Goal: Browse casually: Explore the website without a specific task or goal

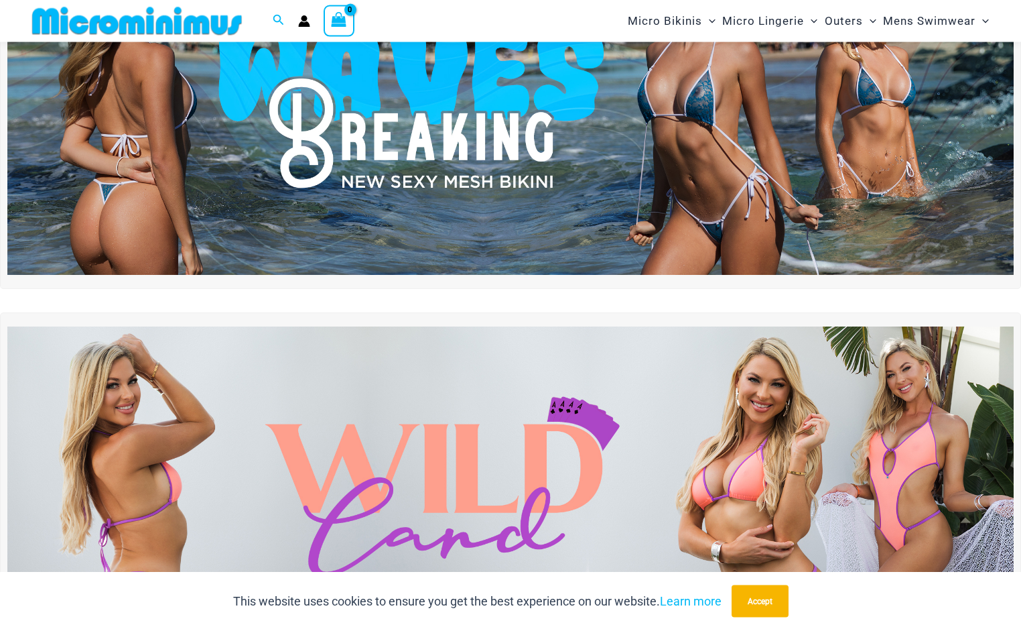
scroll to position [195, 0]
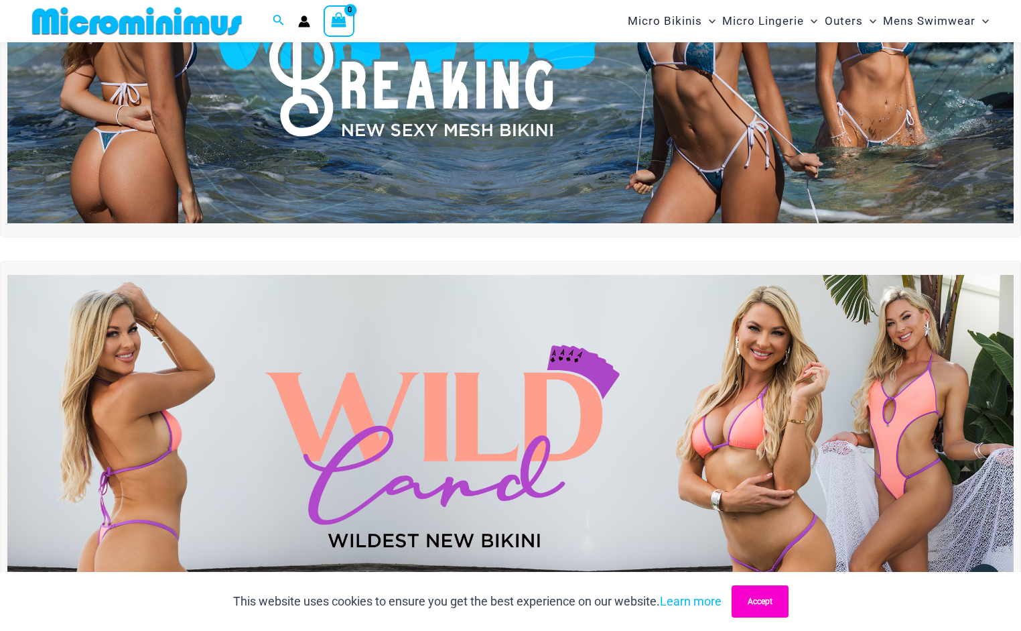
click at [772, 604] on button "Accept" at bounding box center [760, 601] width 57 height 32
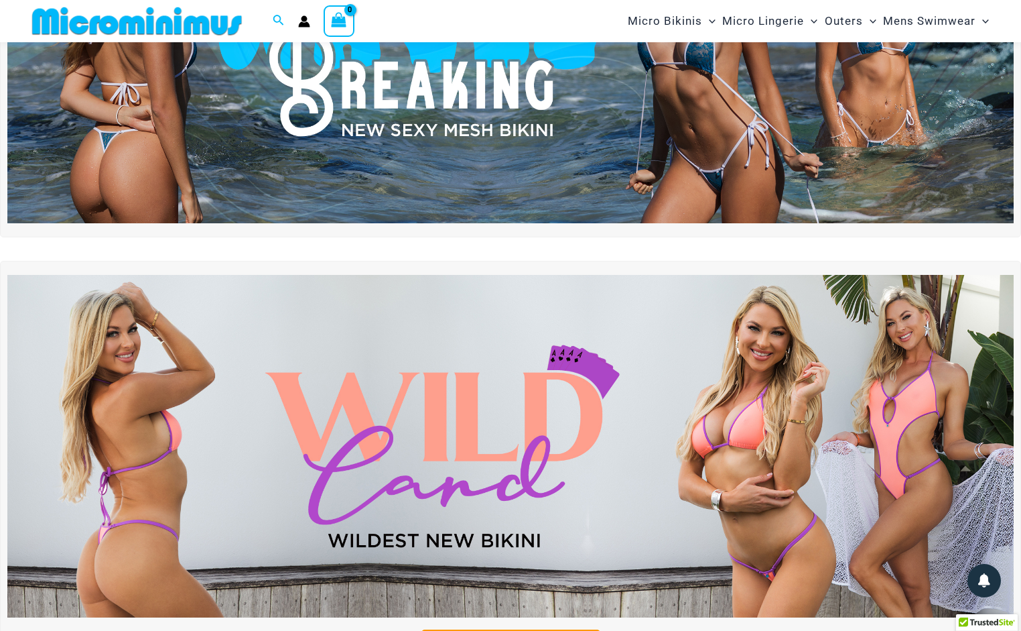
scroll to position [220, 0]
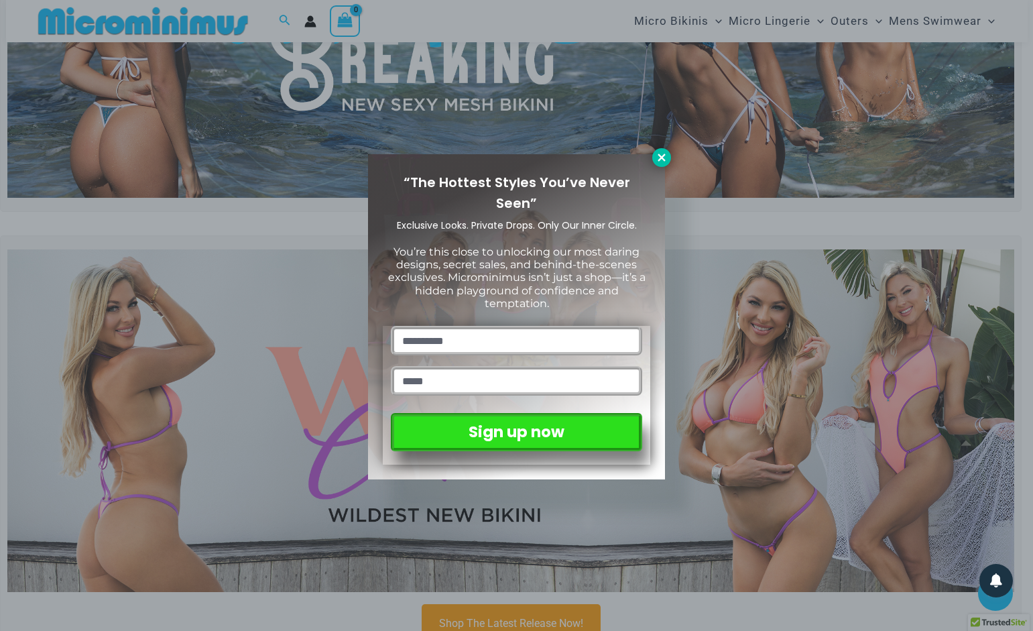
click at [663, 155] on icon at bounding box center [660, 156] width 7 height 7
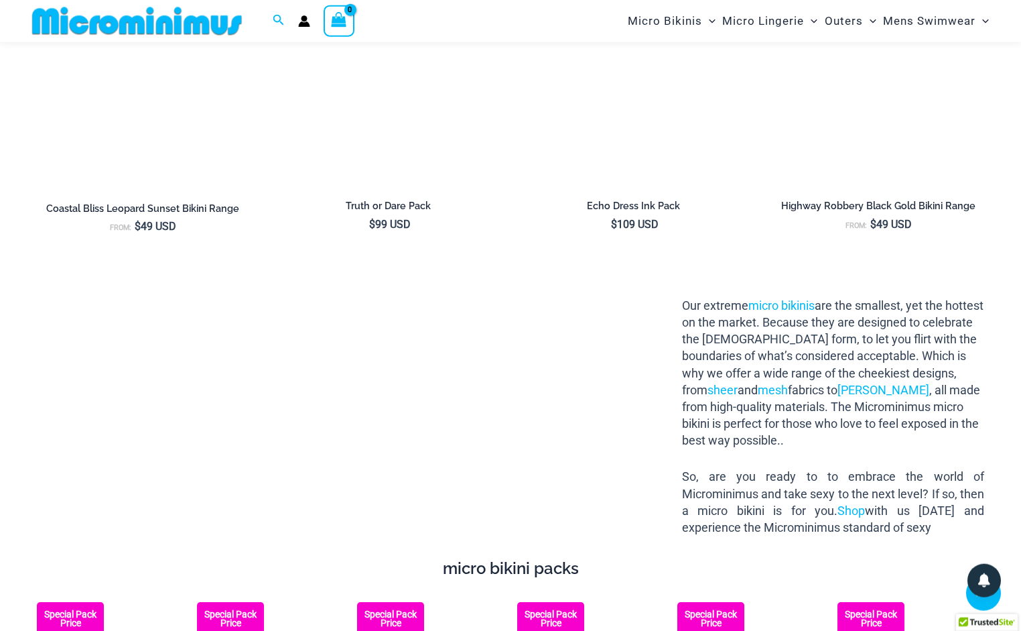
scroll to position [1724, 0]
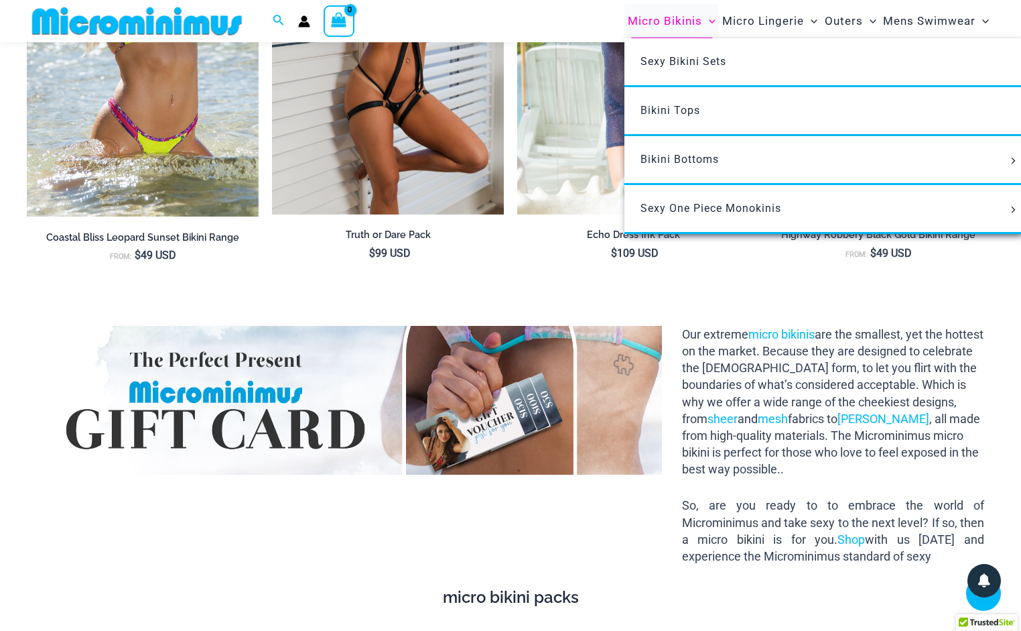
click at [679, 23] on span "Micro Bikinis" at bounding box center [665, 21] width 74 height 34
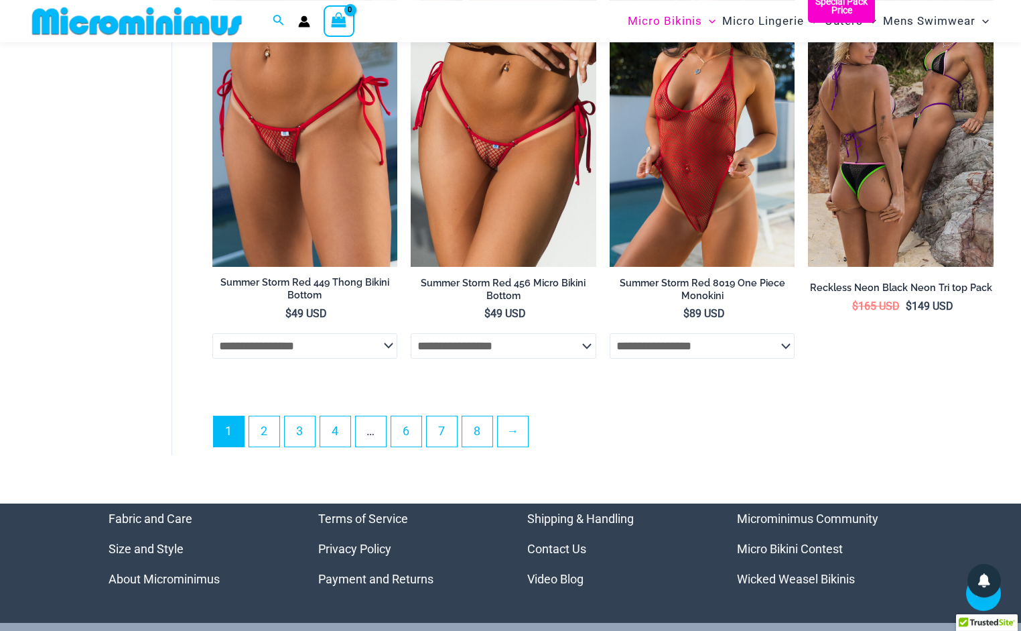
scroll to position [3339, 0]
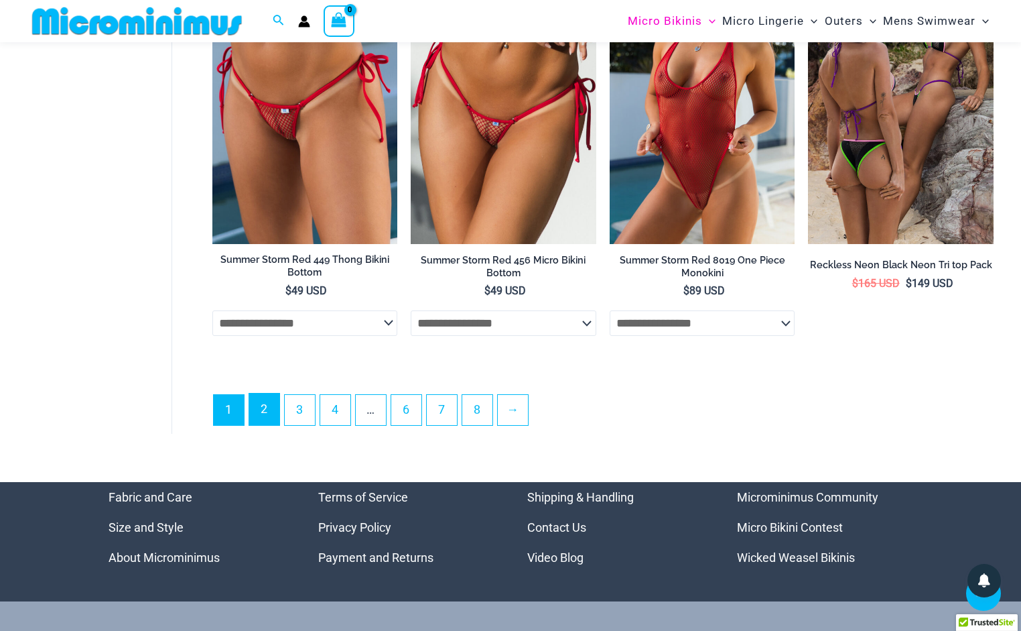
click at [273, 417] on link "2" at bounding box center [264, 408] width 30 height 31
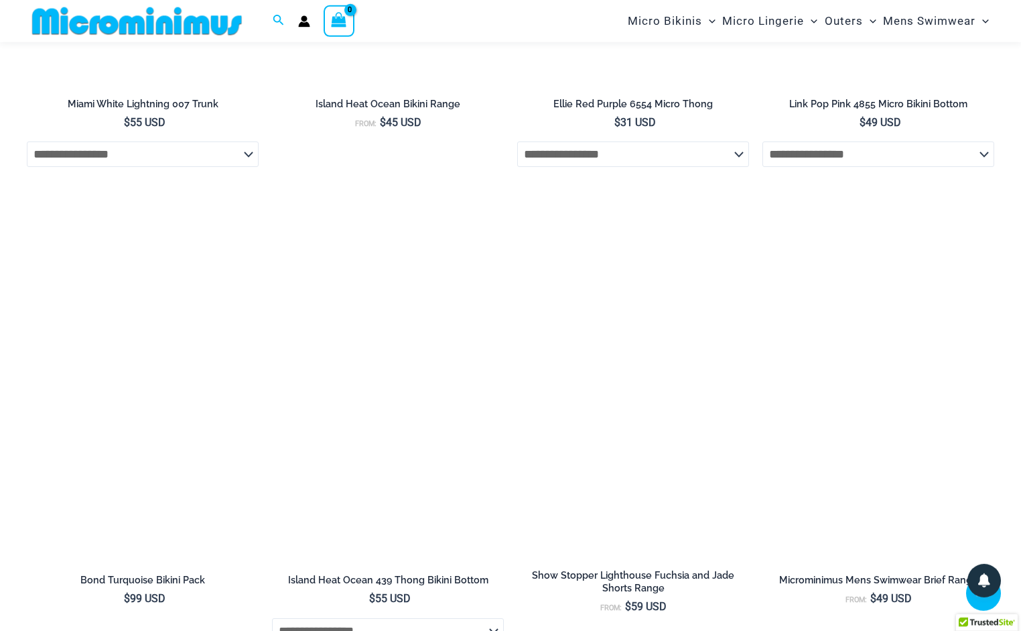
scroll to position [2314, 0]
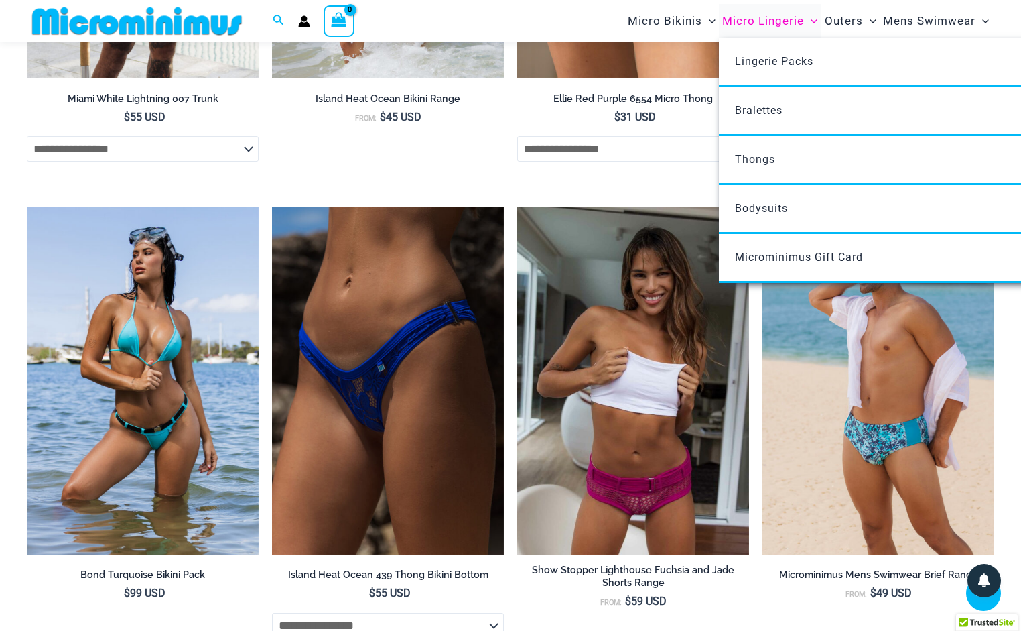
click at [771, 22] on span "Micro Lingerie" at bounding box center [763, 21] width 82 height 34
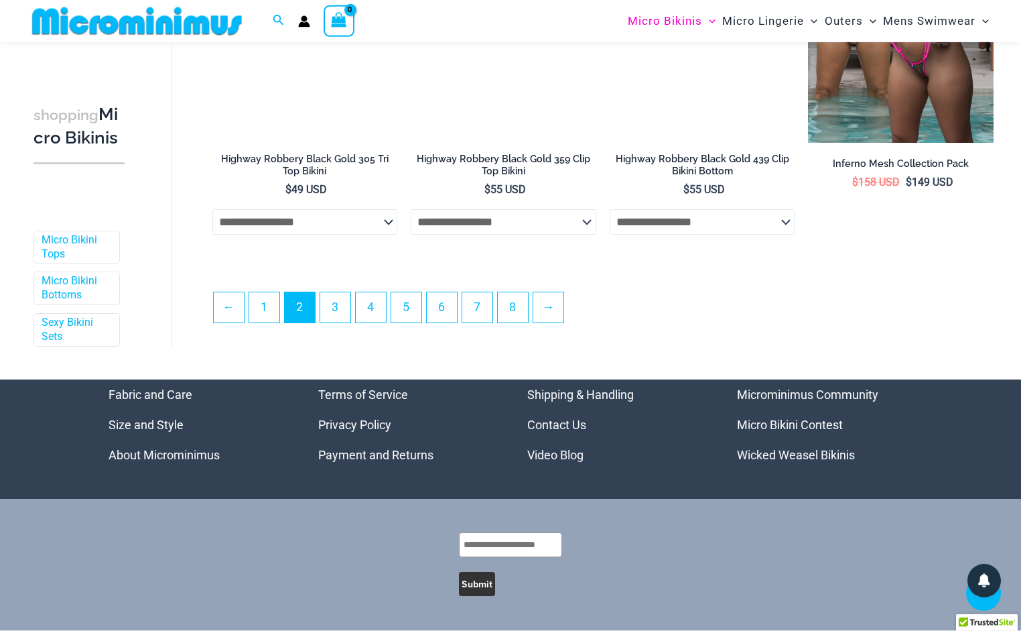
scroll to position [3200, 0]
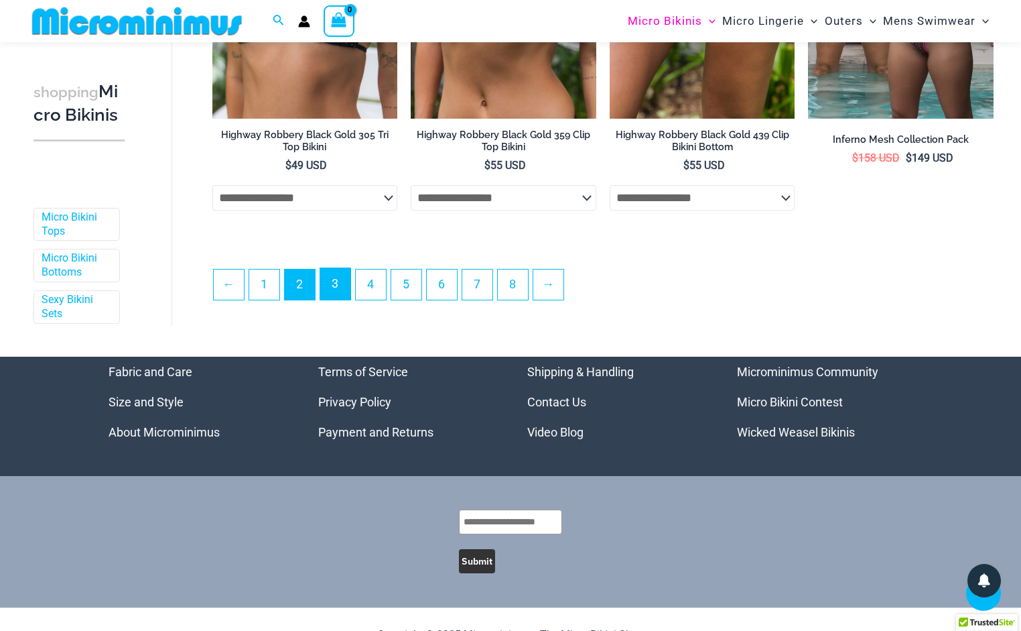
click at [346, 300] on link "3" at bounding box center [335, 283] width 30 height 31
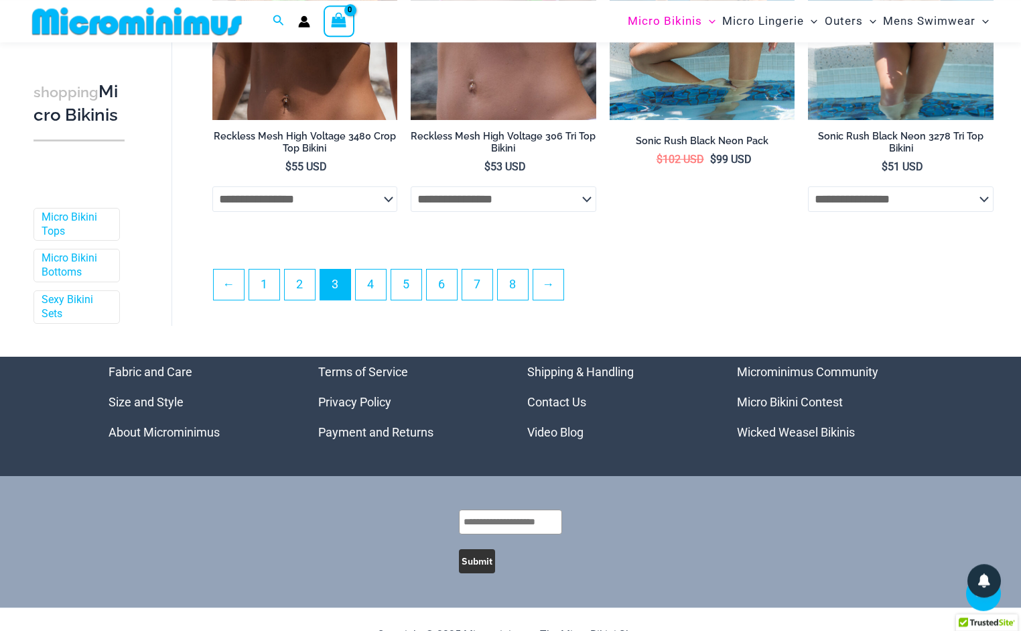
scroll to position [3200, 0]
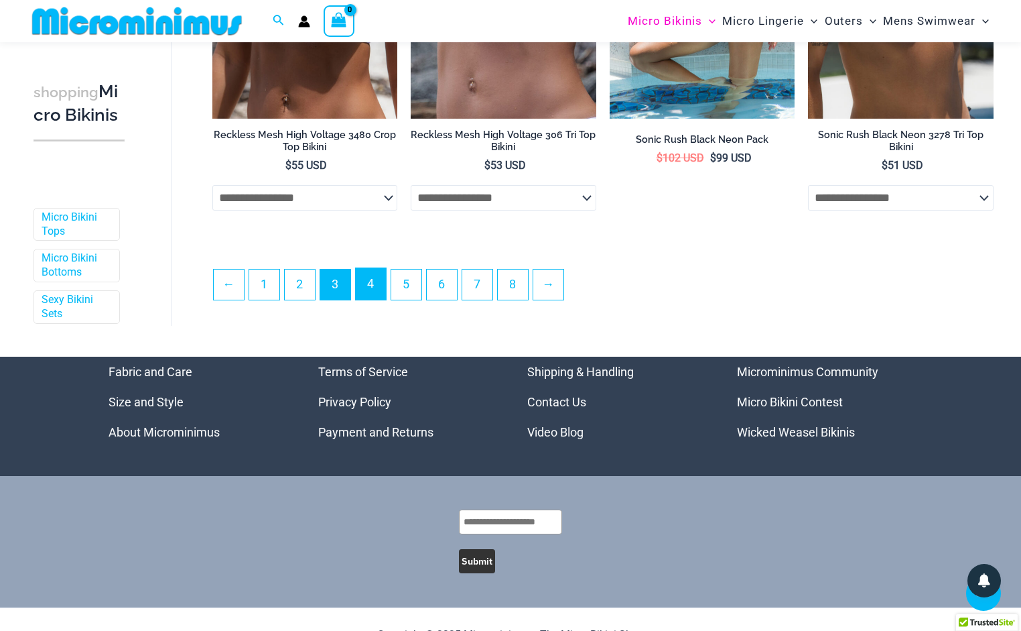
click at [375, 300] on link "4" at bounding box center [371, 283] width 30 height 31
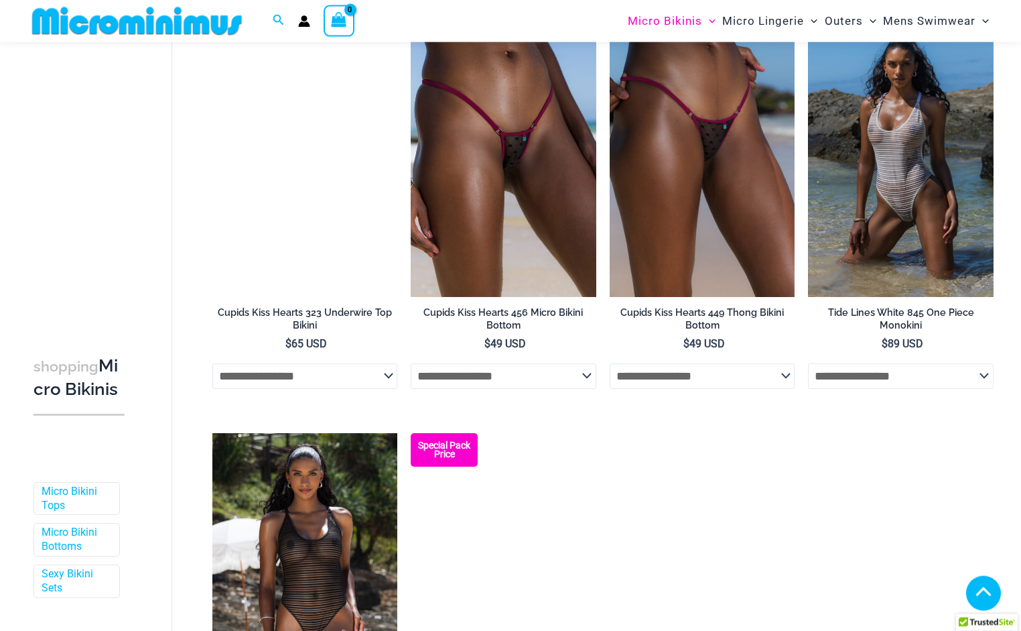
scroll to position [1765, 0]
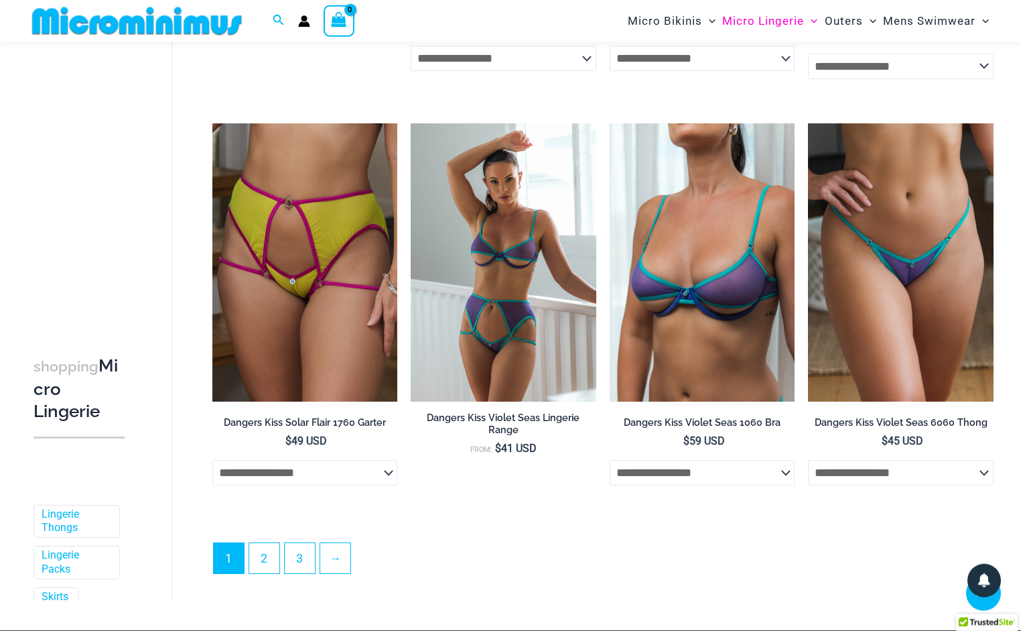
scroll to position [3202, 0]
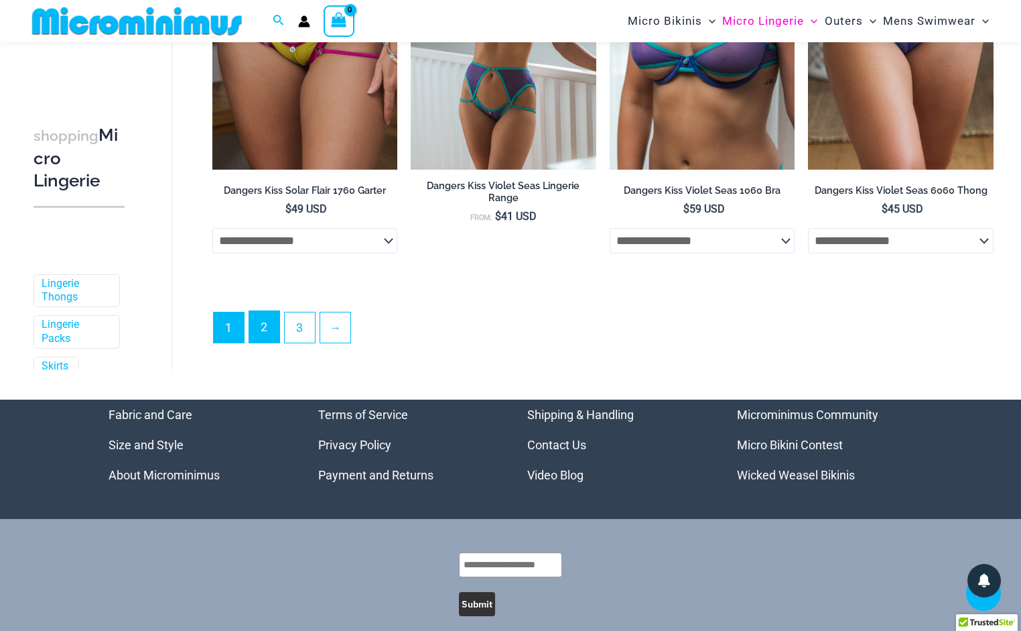
click at [266, 335] on link "2" at bounding box center [264, 326] width 30 height 31
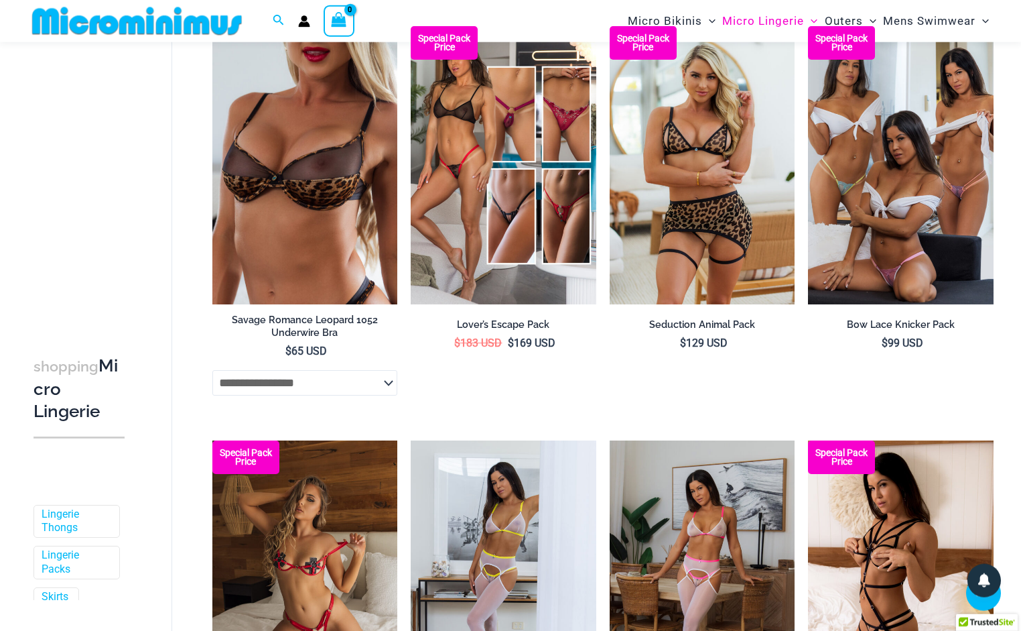
scroll to position [2587, 0]
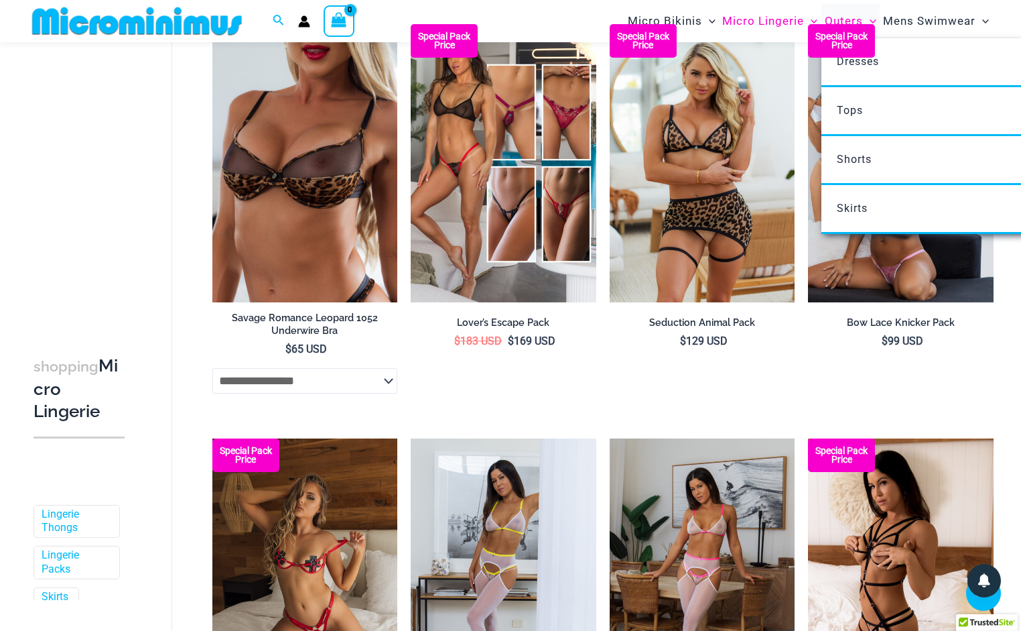
click at [850, 19] on span "Outers" at bounding box center [844, 21] width 38 height 34
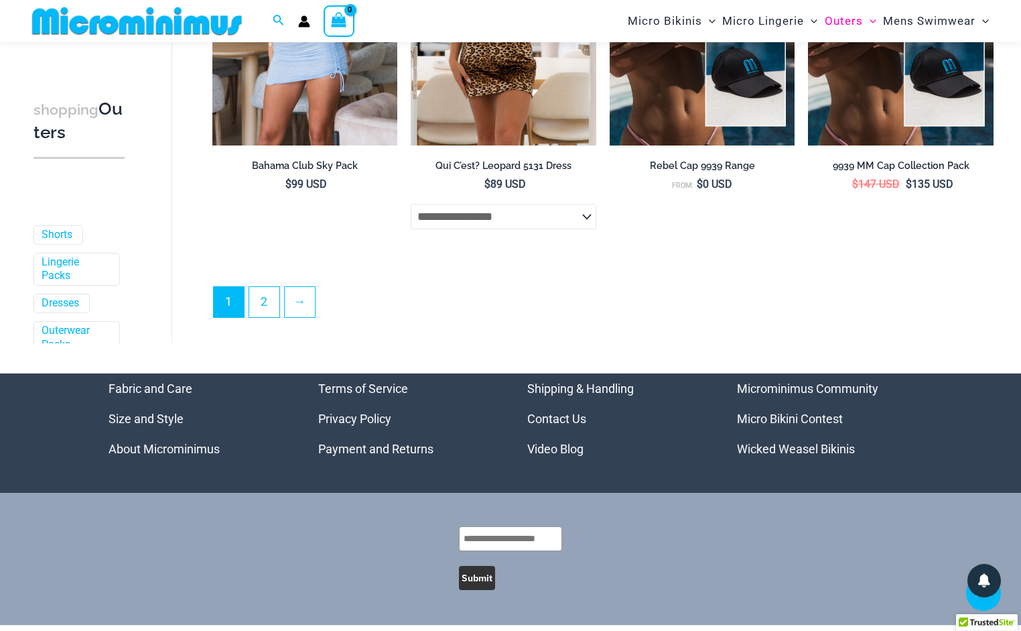
scroll to position [3267, 0]
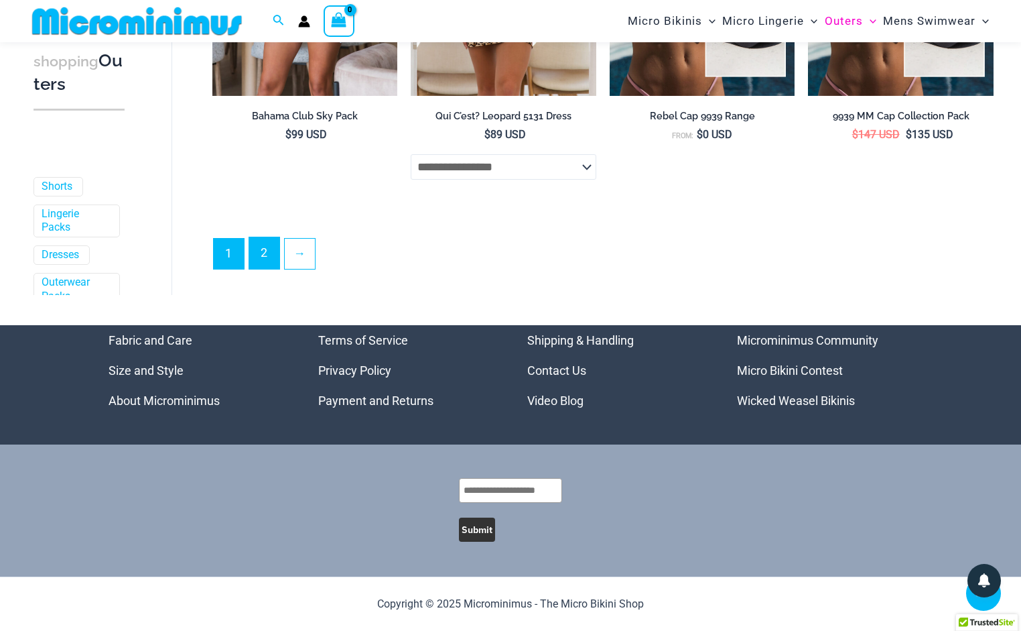
click at [270, 254] on link "2" at bounding box center [264, 252] width 30 height 31
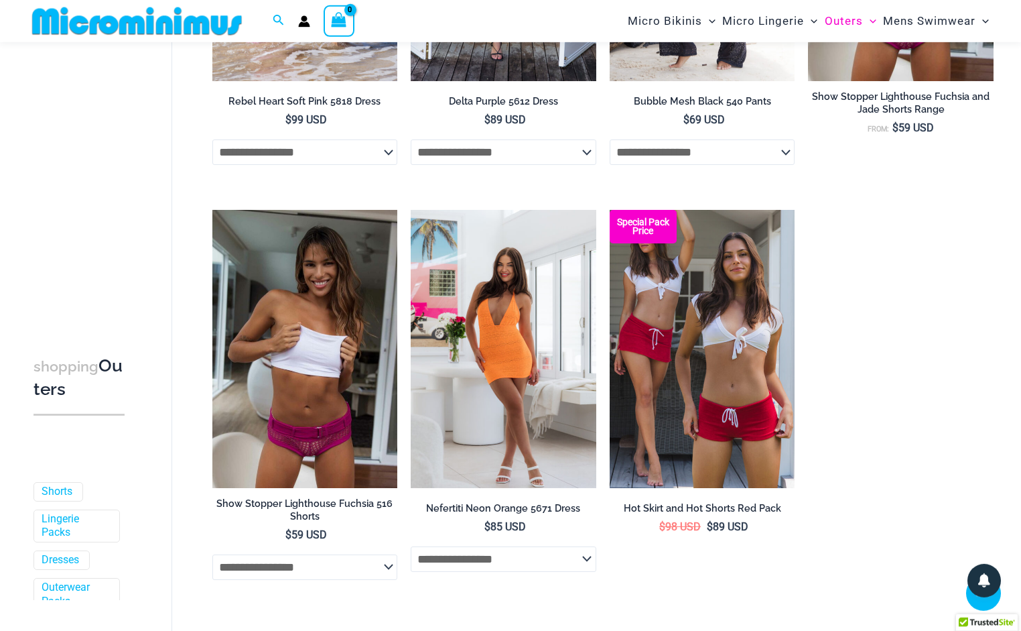
scroll to position [1357, 0]
